Goal: Task Accomplishment & Management: Manage account settings

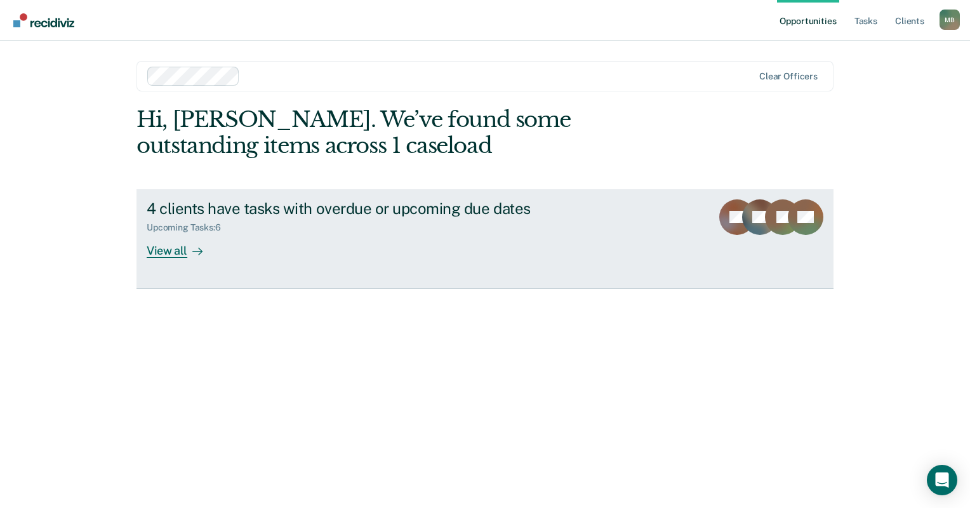
click at [201, 211] on div "4 clients have tasks with overdue or upcoming due dates" at bounding box center [370, 208] width 446 height 18
